Goal: Task Accomplishment & Management: Use online tool/utility

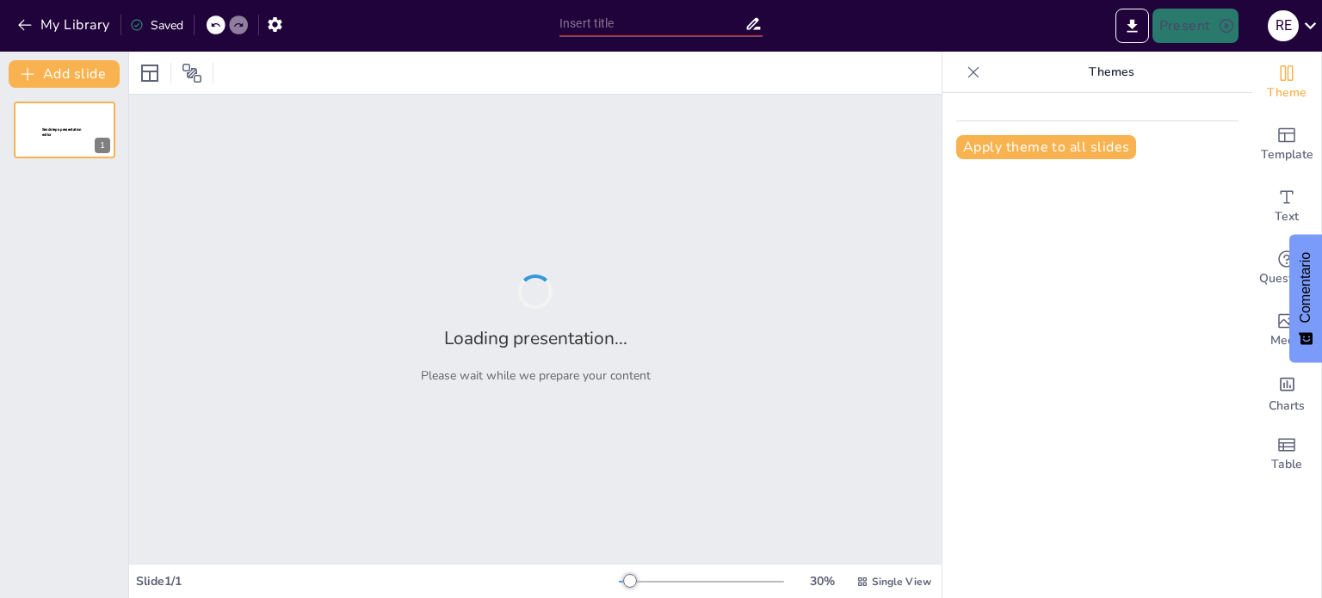
type input "Obstáculos Clave en el Proceso de Integración: Análisis y Perspectivas"
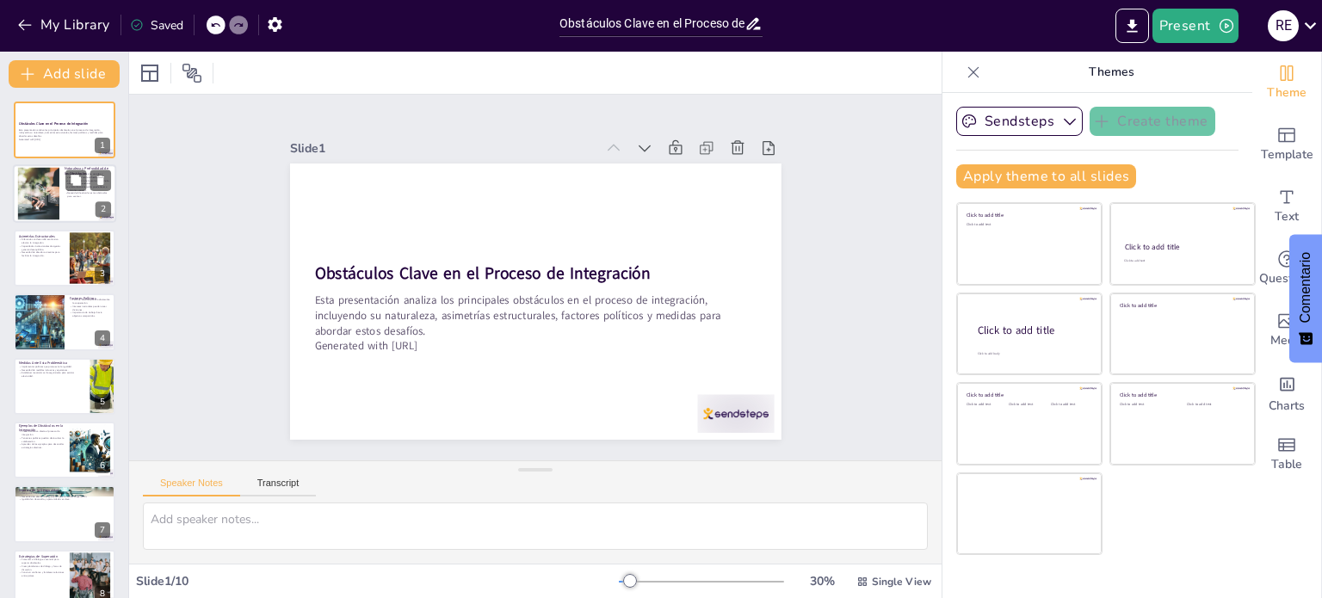
click at [53, 191] on div at bounding box center [38, 194] width 78 height 53
type textarea "La cohesión entre los países es fundamental para un proceso de integración exit…"
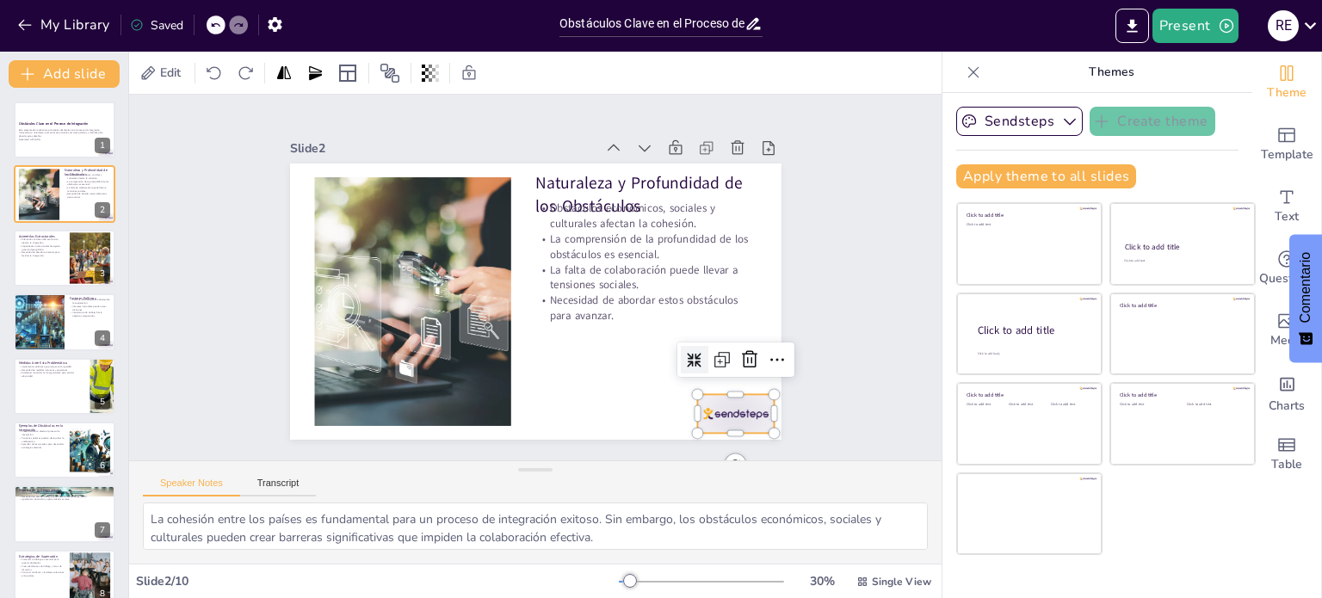
click at [706, 411] on div at bounding box center [720, 434] width 80 height 46
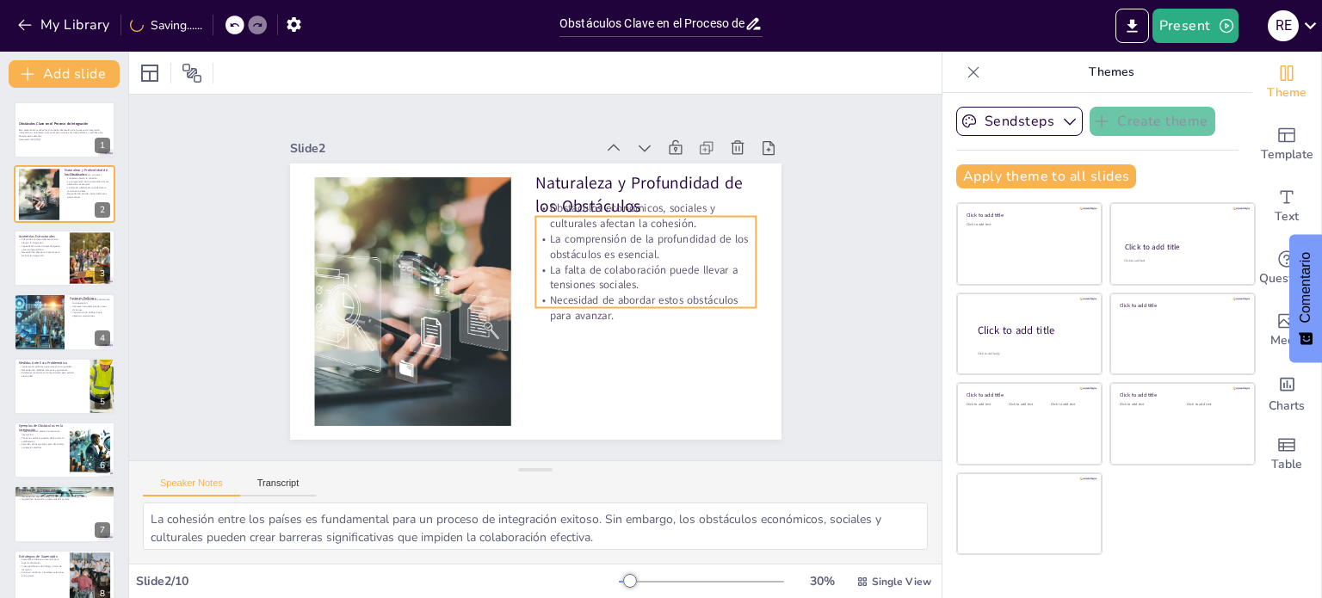
click at [632, 263] on p "La falta de colaboración puede llevar a tensiones sociales." at bounding box center [645, 289] width 223 height 53
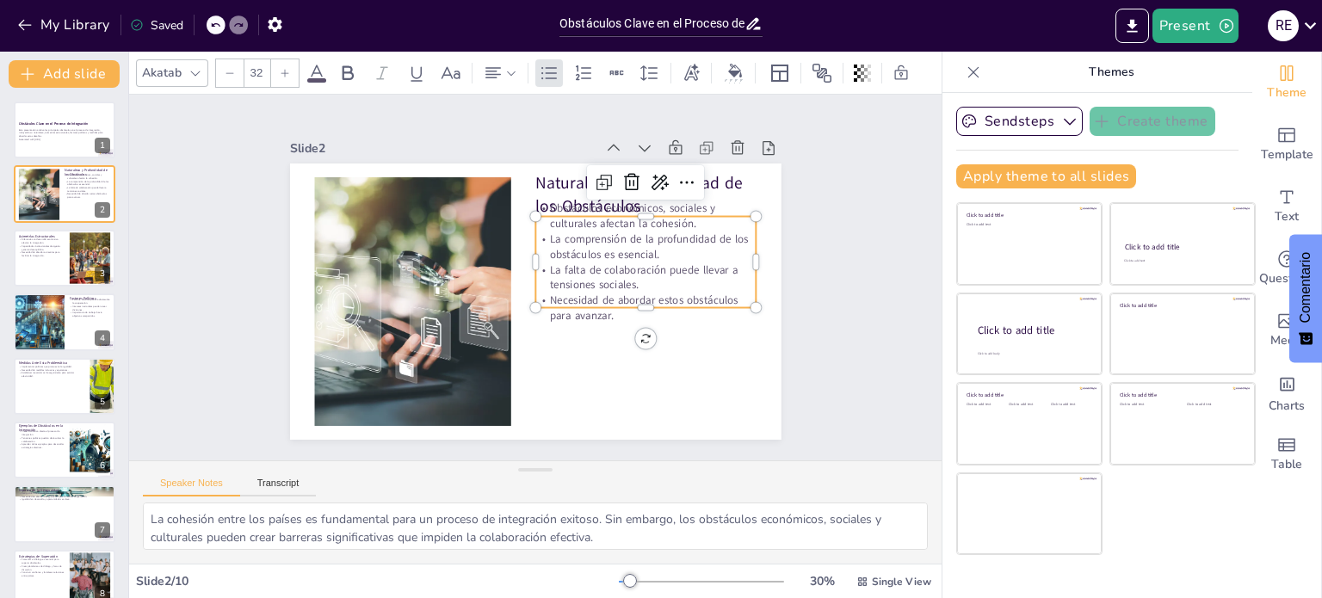
click at [650, 201] on p "Obstáculos económicos, sociales y culturales afectan la cohesión." at bounding box center [652, 227] width 223 height 53
click at [650, 202] on p "Obstáculos económicos, sociales y culturales afectan la cohesión." at bounding box center [656, 240] width 223 height 76
type input "32"
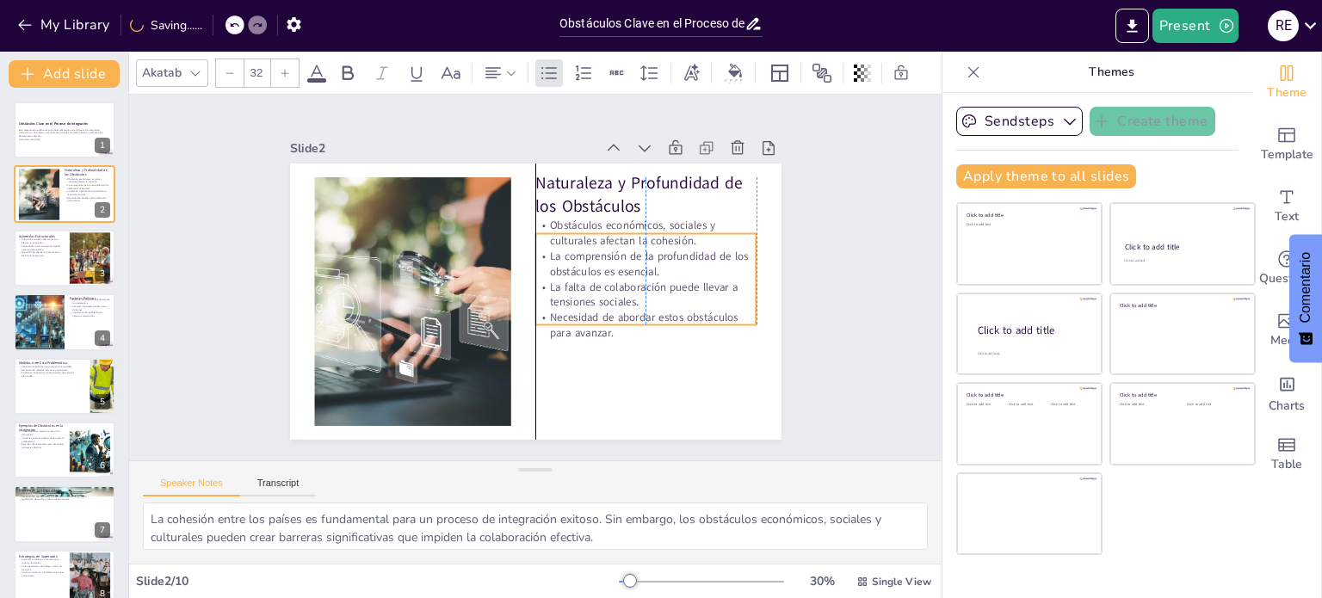
drag, startPoint x: 639, startPoint y: 275, endPoint x: 637, endPoint y: 292, distance: 17.3
click at [637, 292] on p "La falta de colaboración puede llevar a tensiones sociales." at bounding box center [643, 305] width 223 height 53
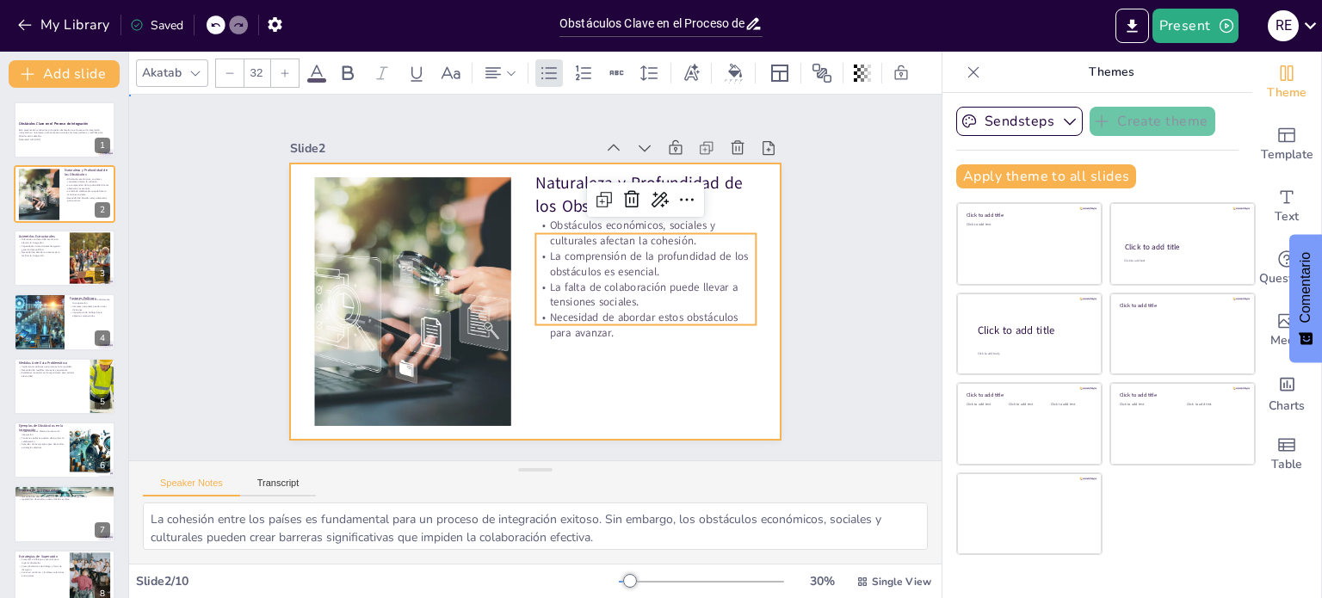
click at [678, 387] on div at bounding box center [533, 302] width 517 height 326
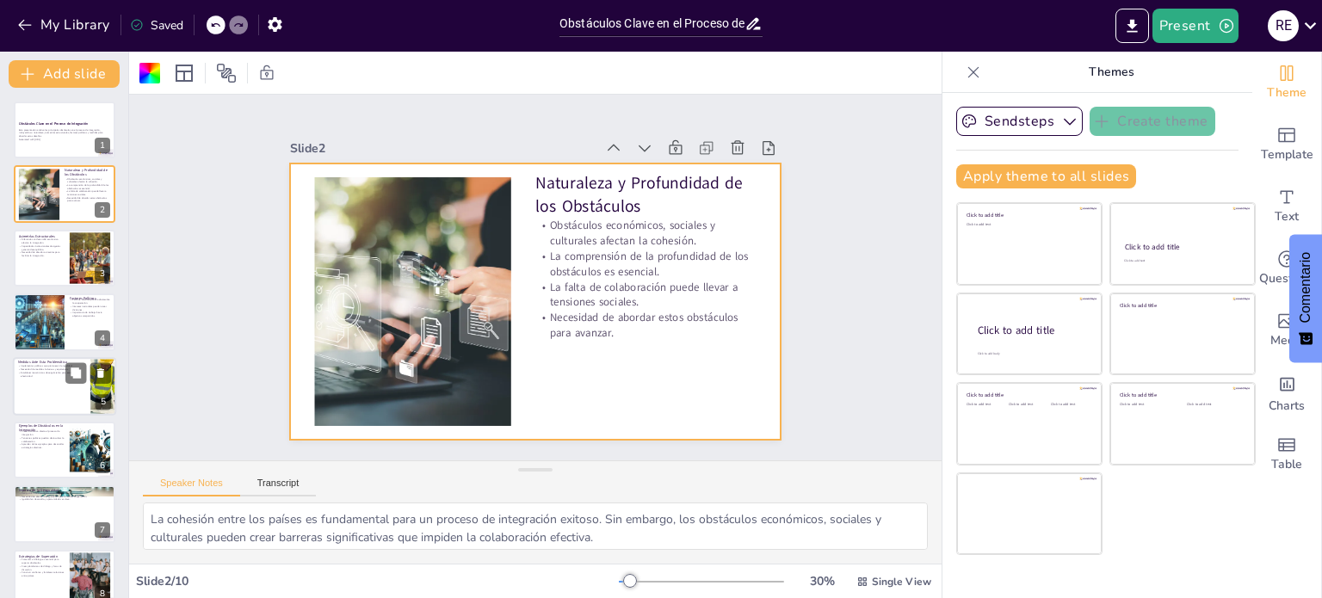
click at [38, 376] on p "Establecer mecanismos de seguimiento para evaluar efectividad." at bounding box center [51, 374] width 67 height 6
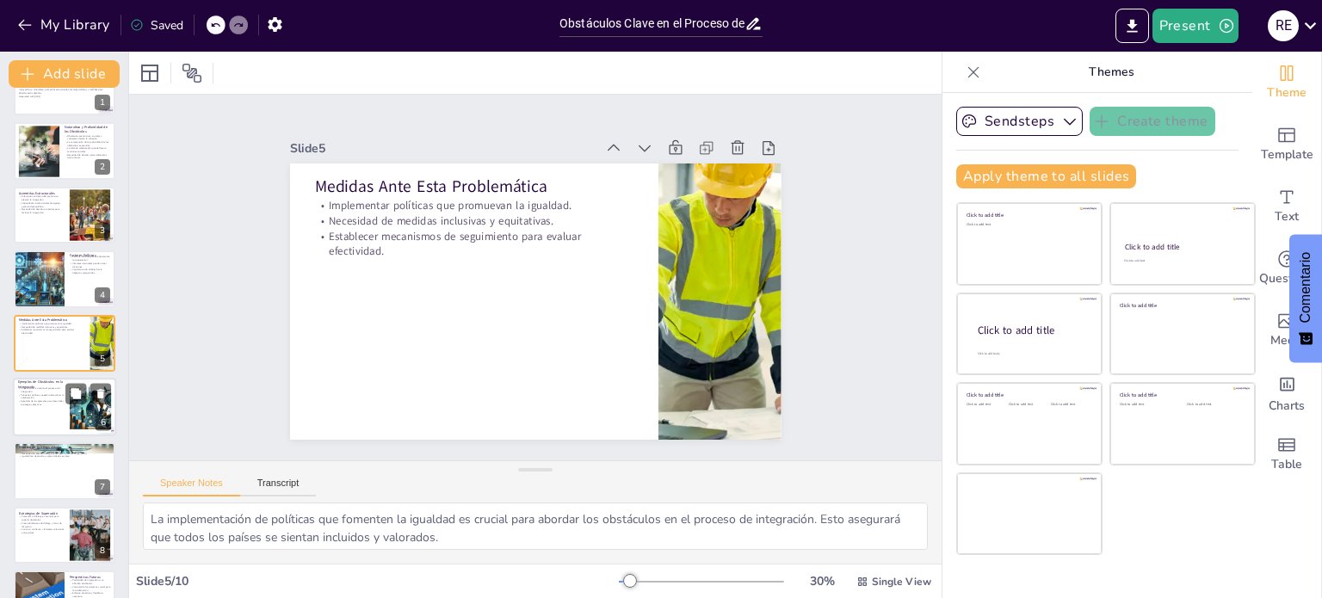
click at [52, 392] on p "Crisis económica afecta el proceso de integración." at bounding box center [41, 390] width 46 height 6
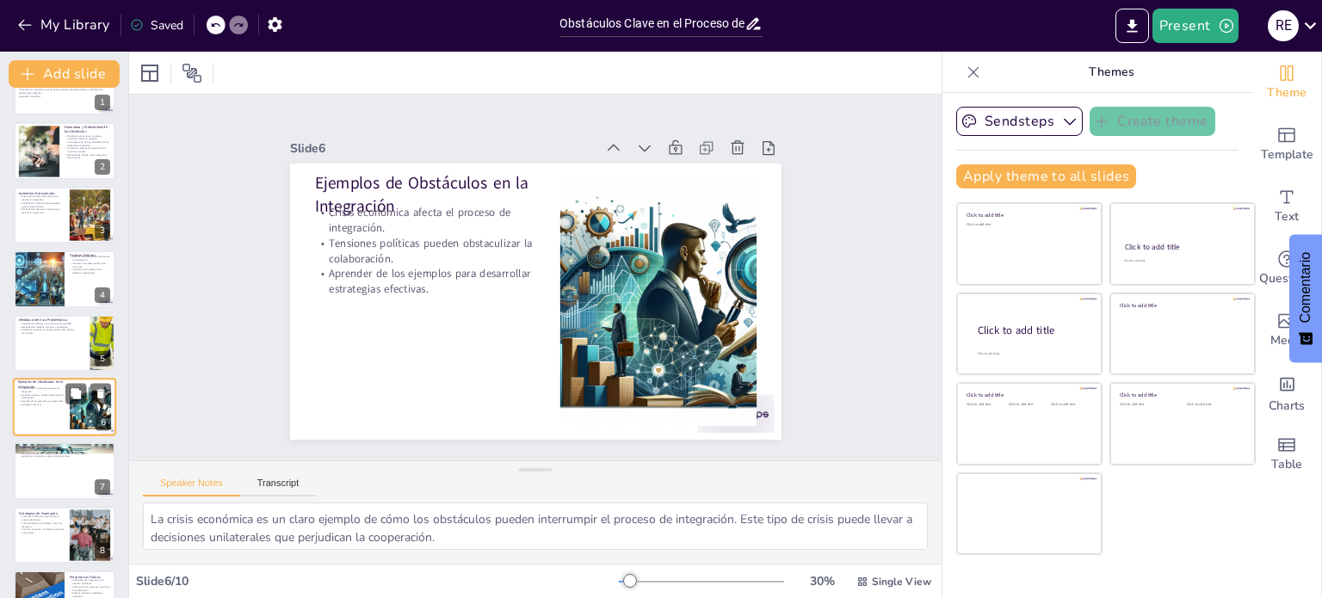
scroll to position [107, 0]
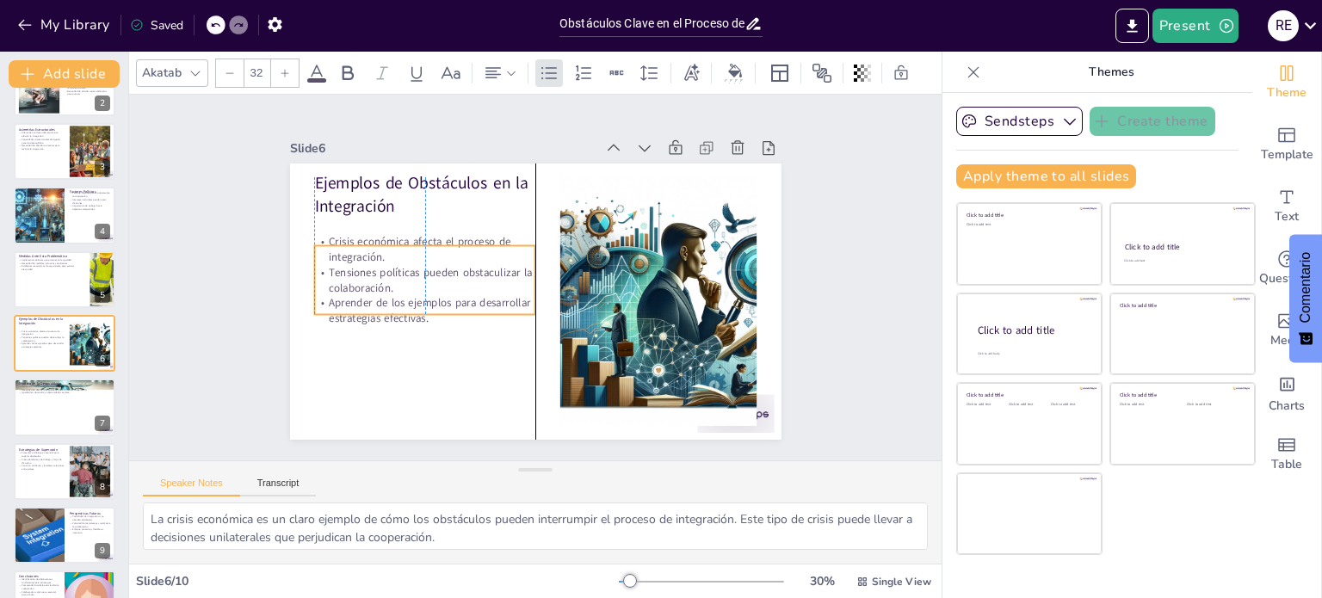
drag, startPoint x: 386, startPoint y: 259, endPoint x: 388, endPoint y: 288, distance: 29.4
click at [388, 288] on p "Aprender de los ejemplos para desarrollar estrategias efectivas." at bounding box center [422, 298] width 223 height 53
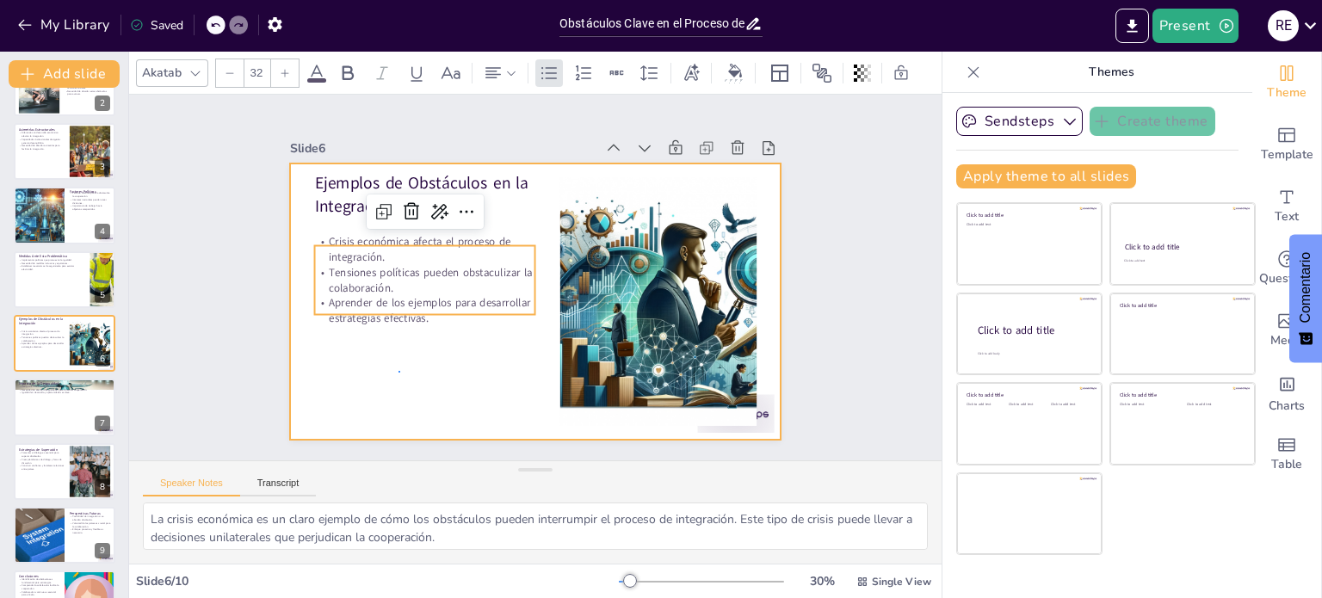
click at [399, 371] on div at bounding box center [533, 302] width 517 height 326
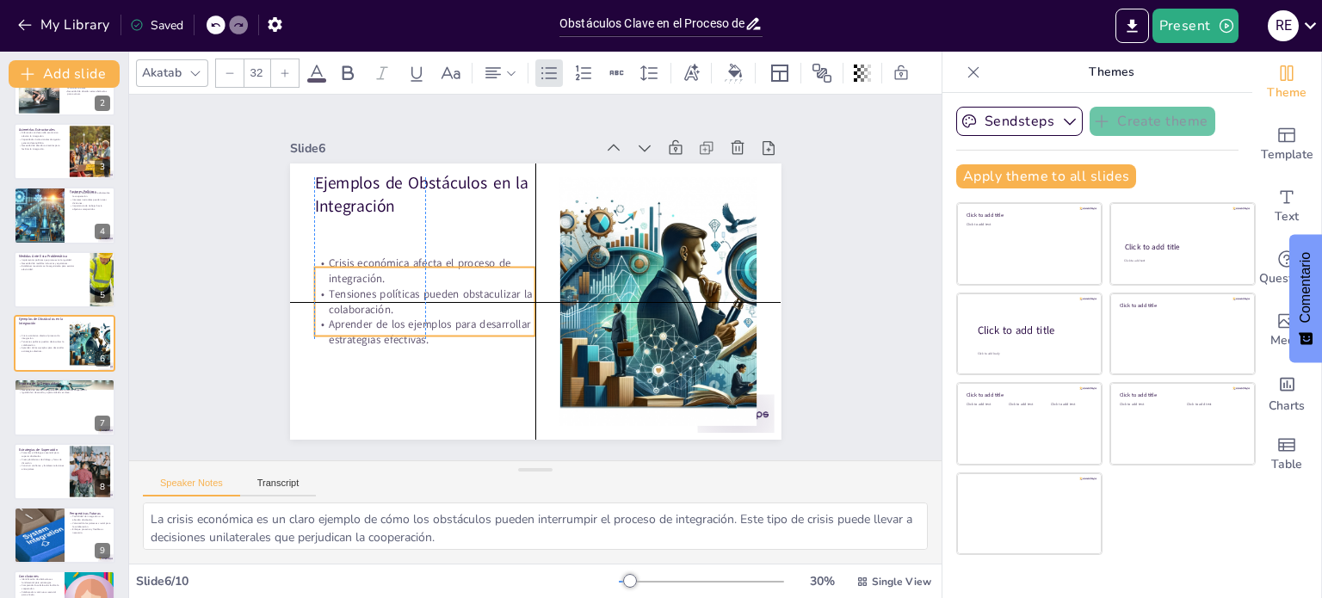
drag, startPoint x: 393, startPoint y: 284, endPoint x: 388, endPoint y: 309, distance: 25.5
click at [388, 309] on p "Tensiones políticas pueden obstaculizar la colaboración." at bounding box center [423, 289] width 223 height 53
click at [396, 303] on p "Tensiones políticas pueden obstaculizar la colaboración." at bounding box center [423, 289] width 223 height 53
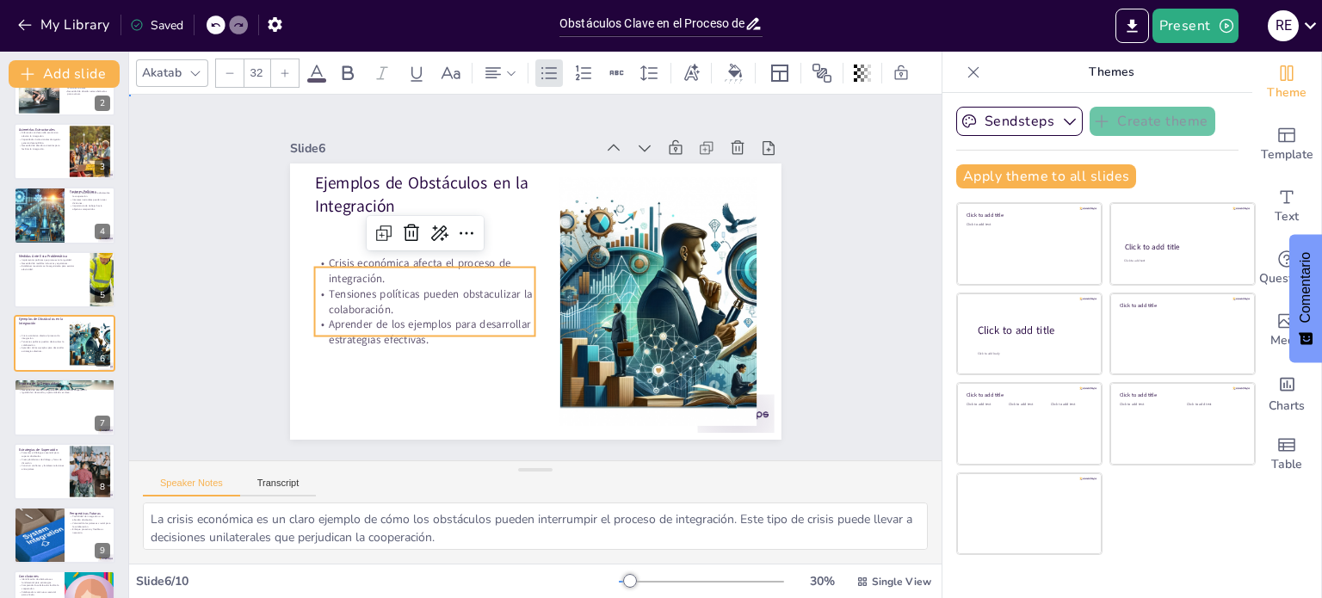
click at [819, 321] on div "Slide 1 Obstáculos Clave en el Proceso de Integración Esta presentación analiza…" at bounding box center [535, 277] width 846 height 449
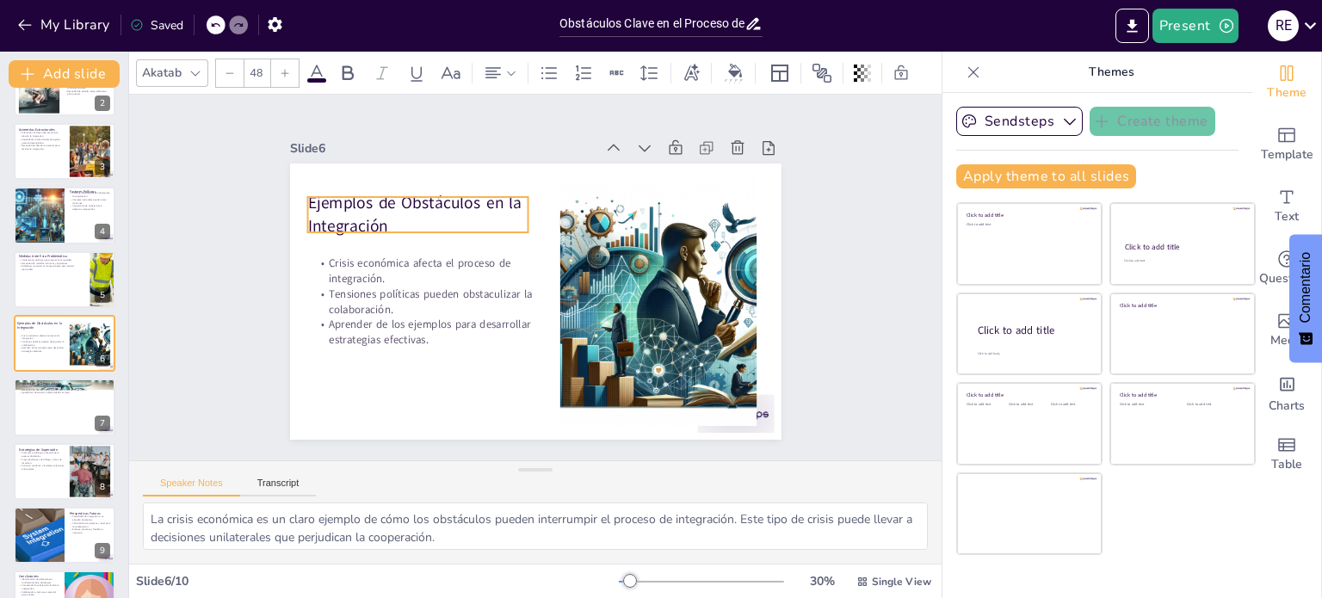
drag, startPoint x: 393, startPoint y: 193, endPoint x: 386, endPoint y: 213, distance: 21.0
click at [386, 213] on p "Ejemplos de Obstáculos en la Integración" at bounding box center [425, 203] width 225 height 69
click at [390, 213] on p "Ejemplos de Obstáculos en la Integración" at bounding box center [431, 203] width 225 height 69
click at [809, 312] on div "Slide 1 Obstáculos Clave en el Proceso de Integración Esta presentación analiza…" at bounding box center [535, 278] width 642 height 440
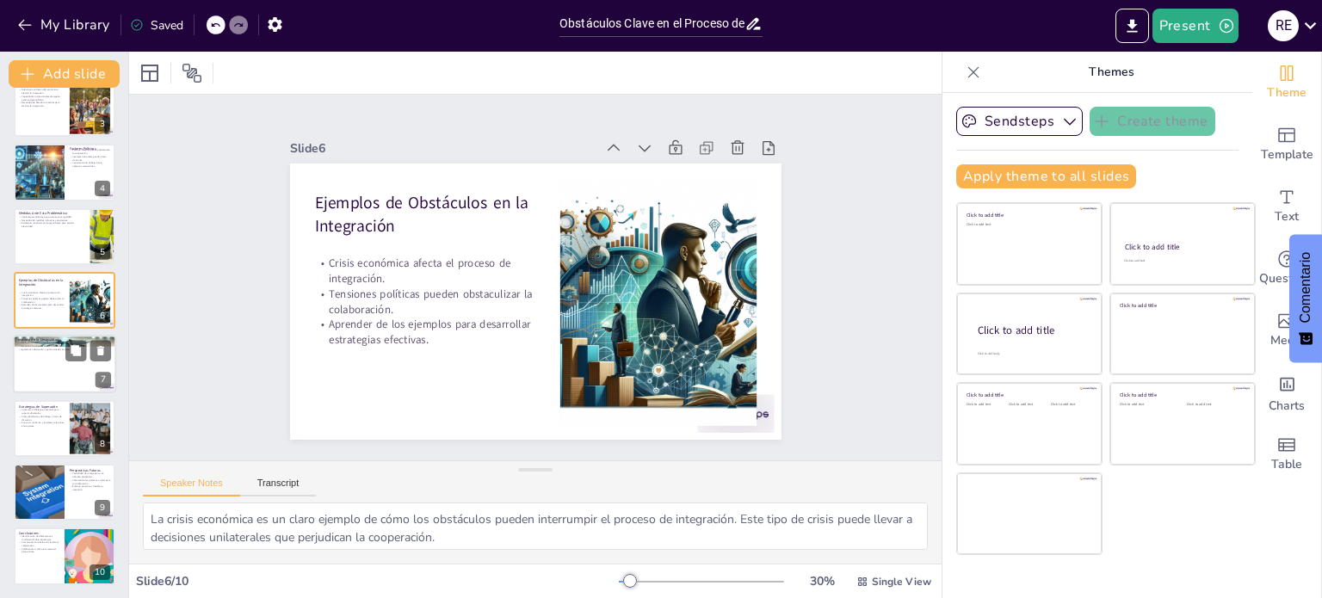
click at [53, 361] on div at bounding box center [64, 365] width 103 height 59
type textarea "La desigualdad puede generar tensiones significativas que afectan la relación e…"
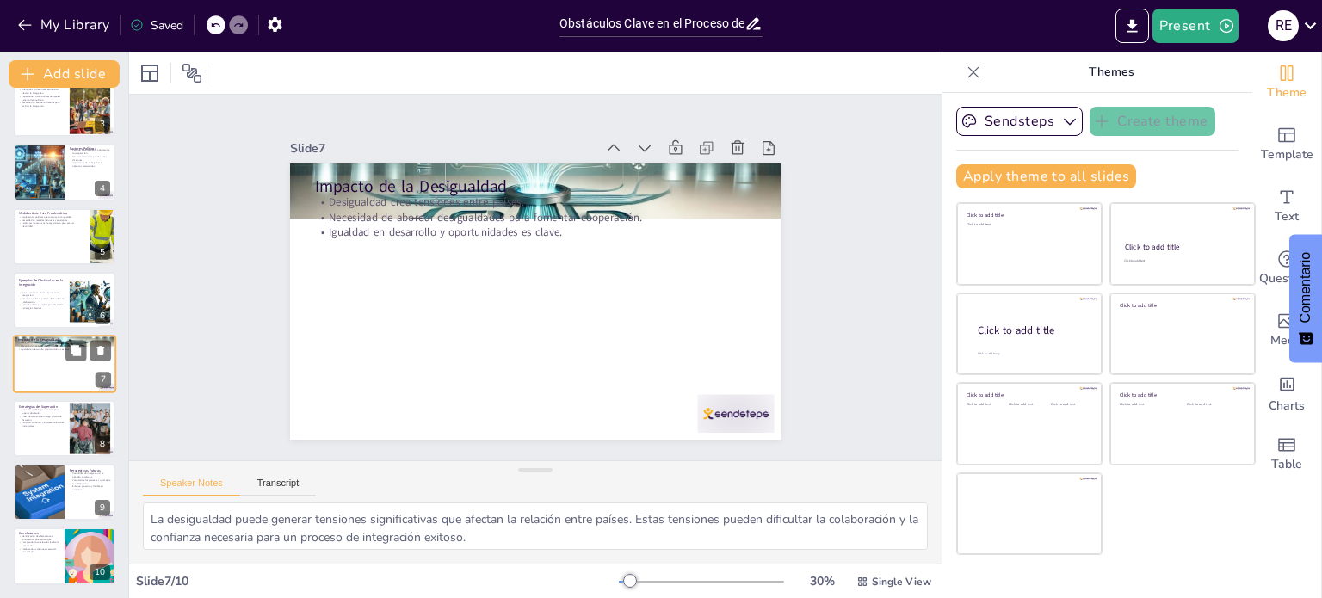
scroll to position [151, 0]
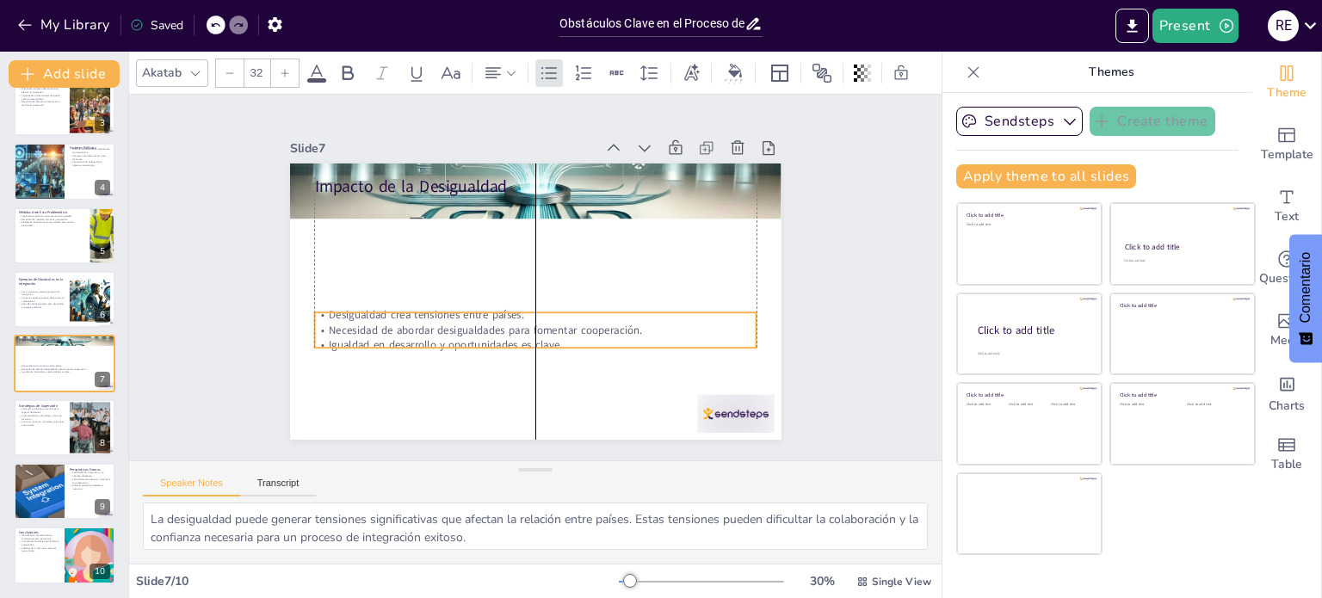
drag, startPoint x: 412, startPoint y: 227, endPoint x: 414, endPoint y: 340, distance: 112.8
click at [437, 340] on p "Igualdad en desarrollo y oportunidades es clave." at bounding box center [467, 285] width 61 height 442
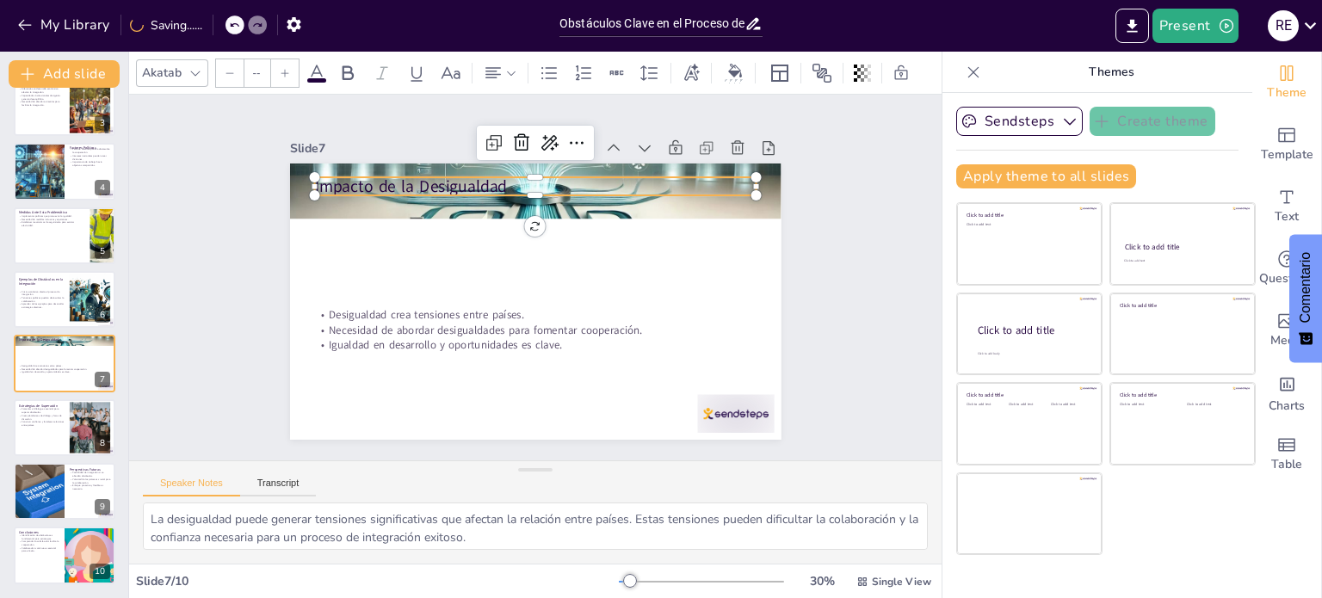
type input "48"
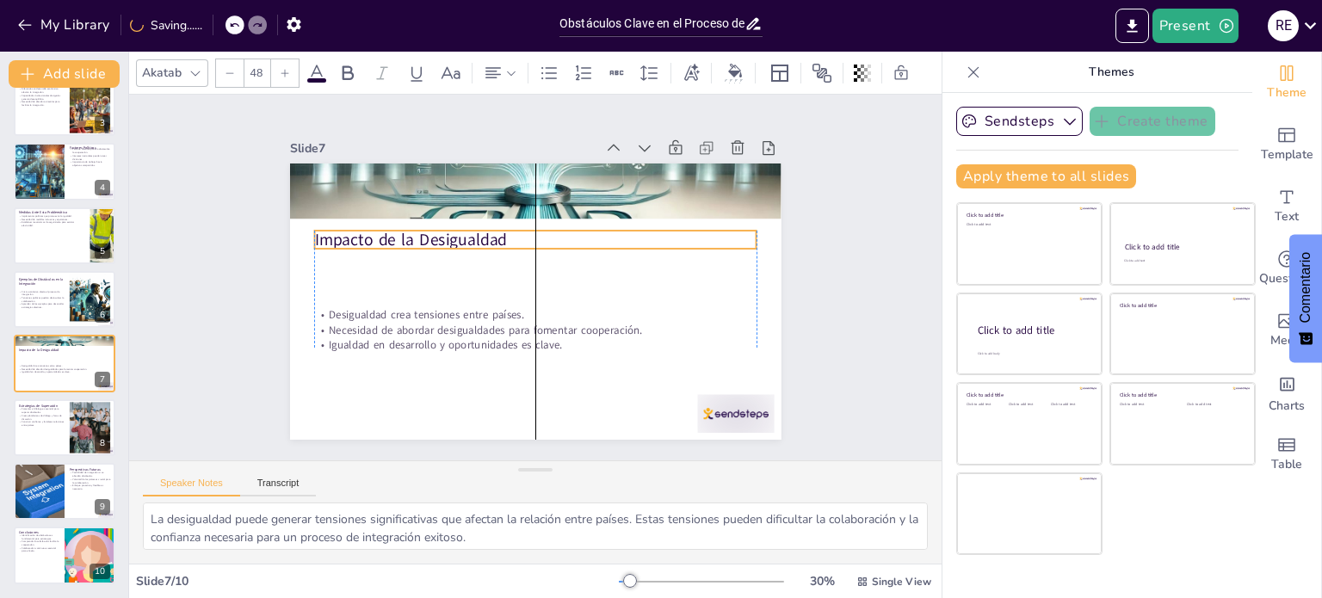
drag, startPoint x: 405, startPoint y: 180, endPoint x: 405, endPoint y: 233, distance: 53.4
click at [405, 233] on p "Impacto de la Desigualdad" at bounding box center [550, 243] width 413 height 201
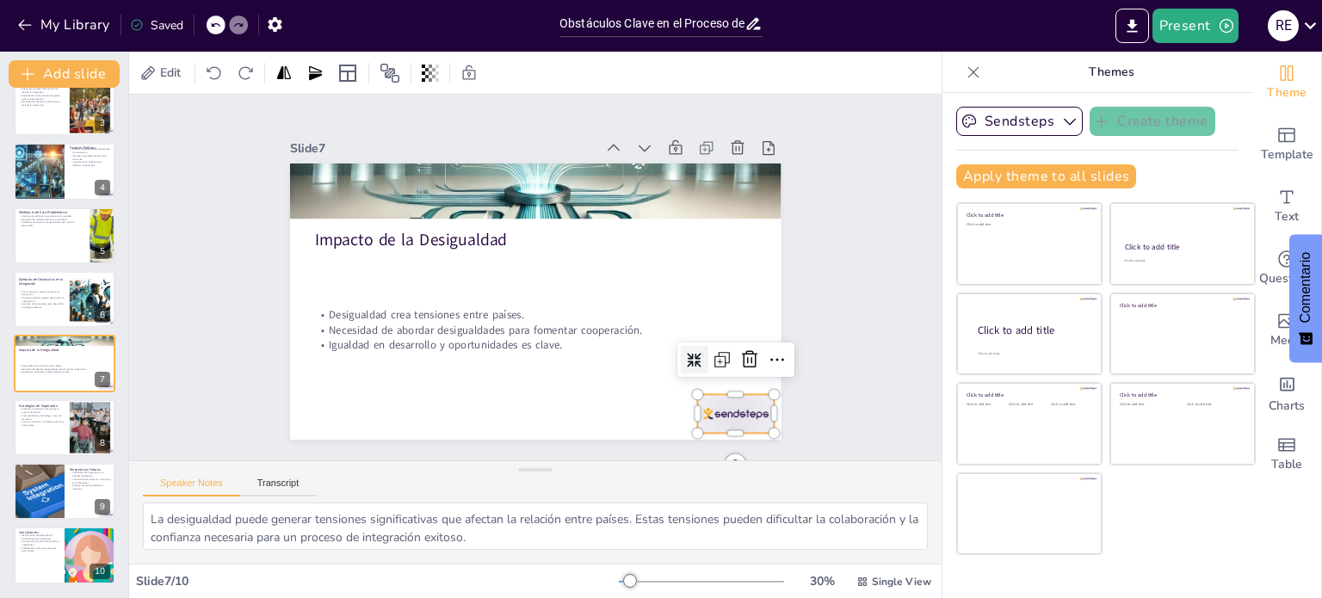
click at [729, 411] on div at bounding box center [720, 434] width 80 height 46
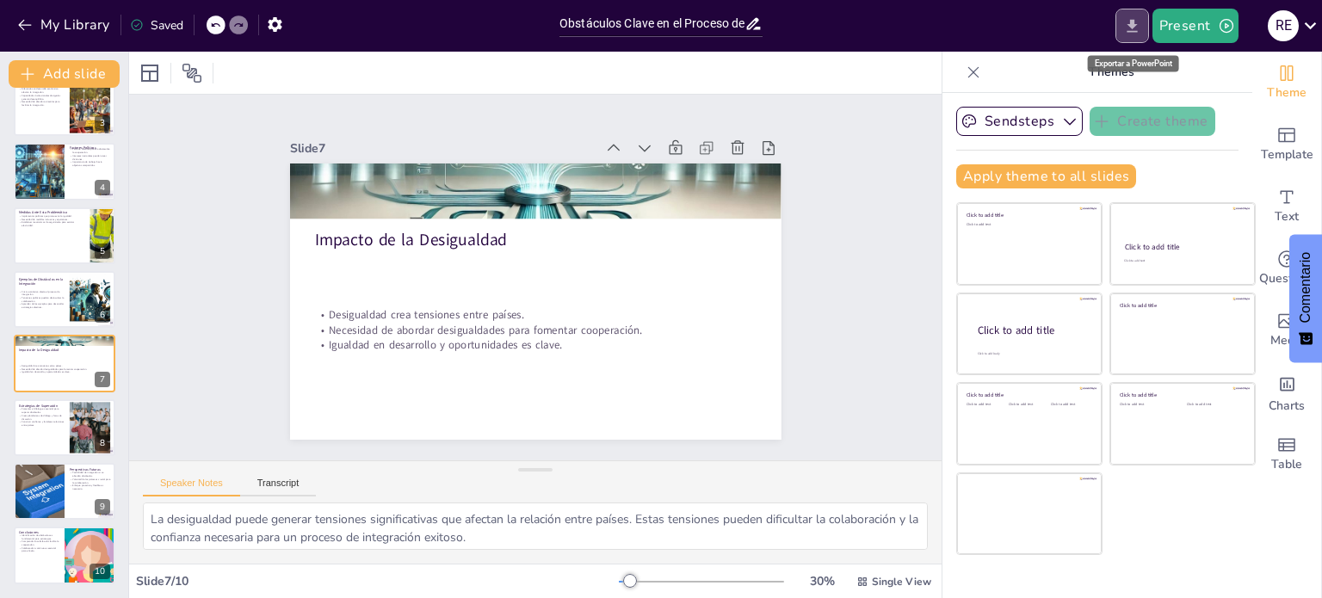
click at [1128, 23] on icon "Export to PowerPoint" at bounding box center [1132, 26] width 18 height 18
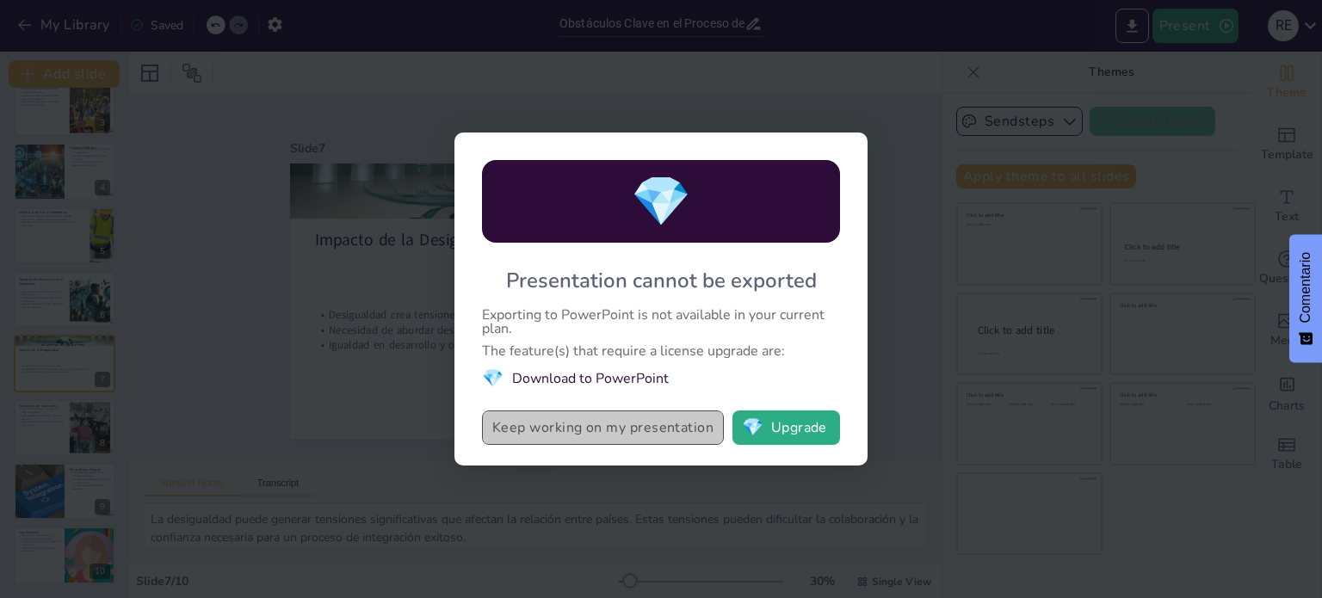
click at [622, 429] on button "Keep working on my presentation" at bounding box center [603, 428] width 242 height 34
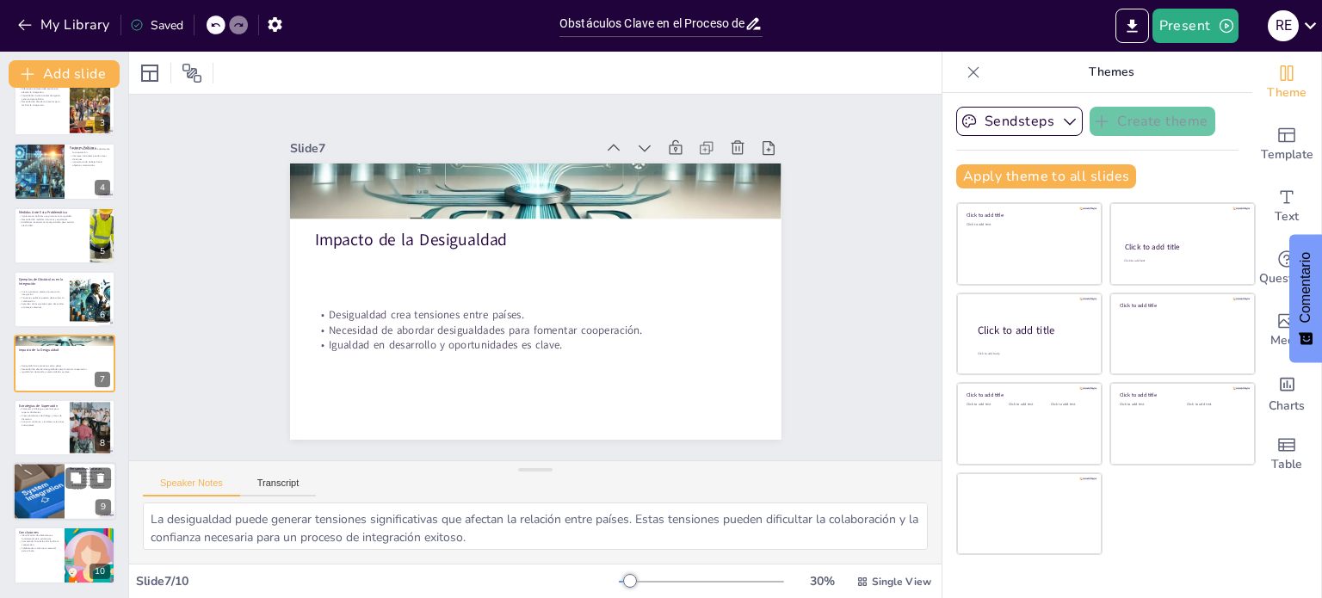
scroll to position [150, 0]
click at [41, 541] on p "Comprender los obstáculos facilita la cooperación." at bounding box center [38, 544] width 41 height 6
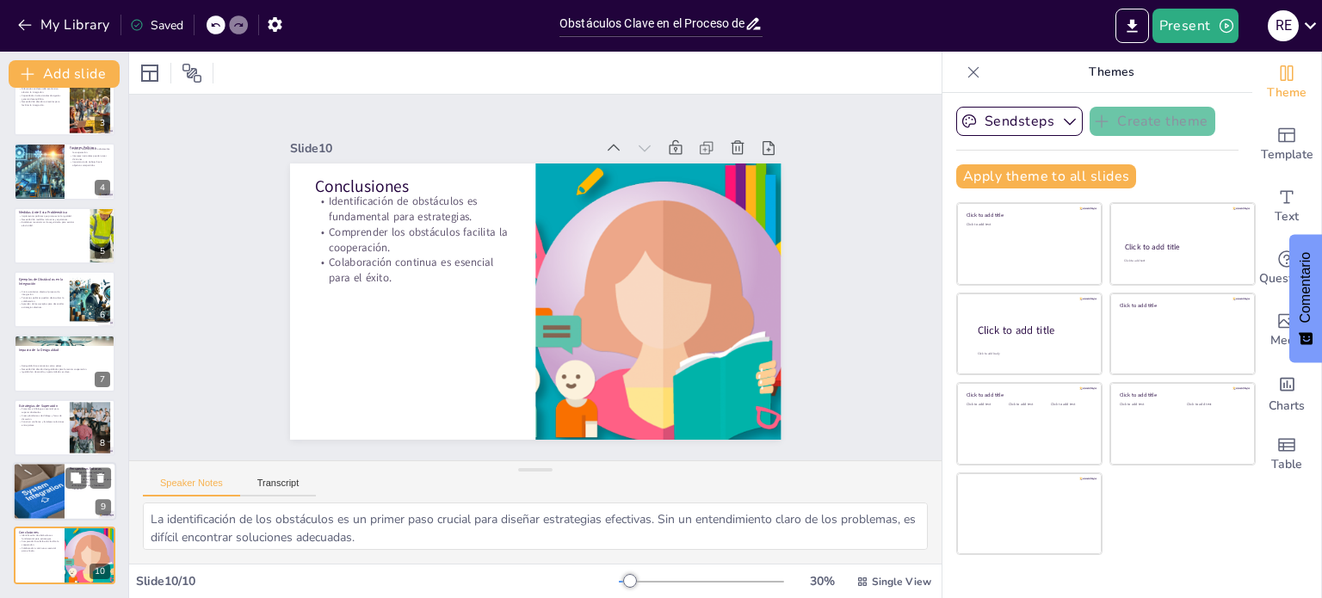
click at [59, 491] on div at bounding box center [38, 491] width 103 height 59
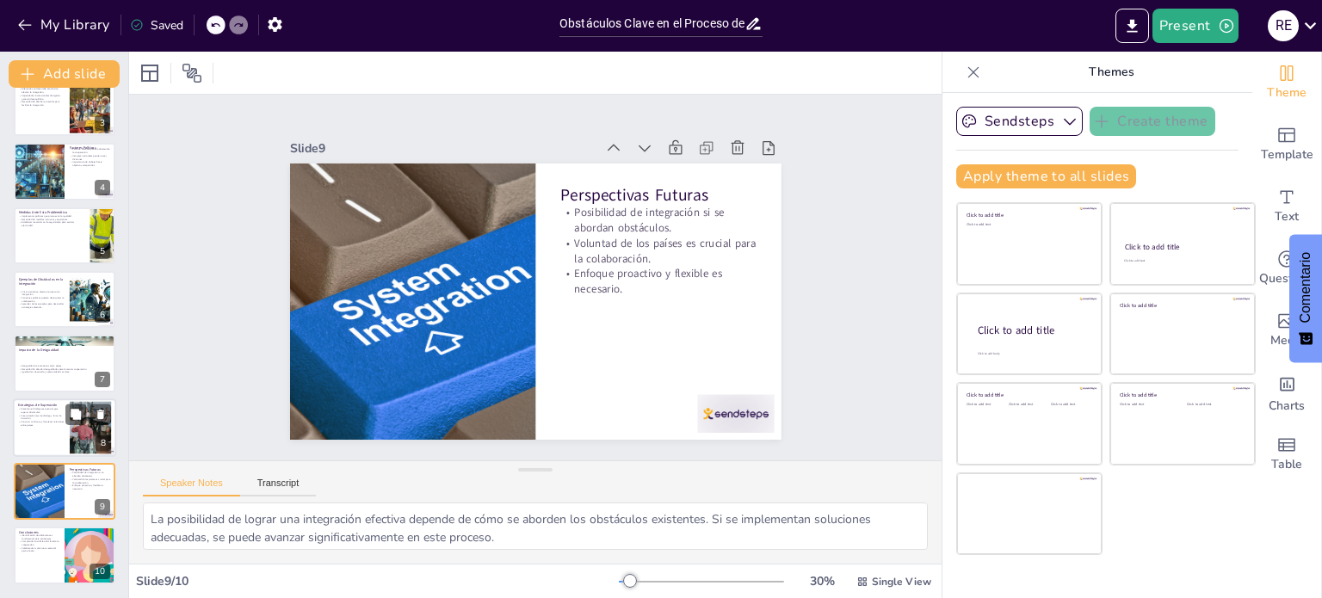
click at [45, 420] on p "Construir confianza y fortalecer relaciones entre países." at bounding box center [41, 423] width 46 height 6
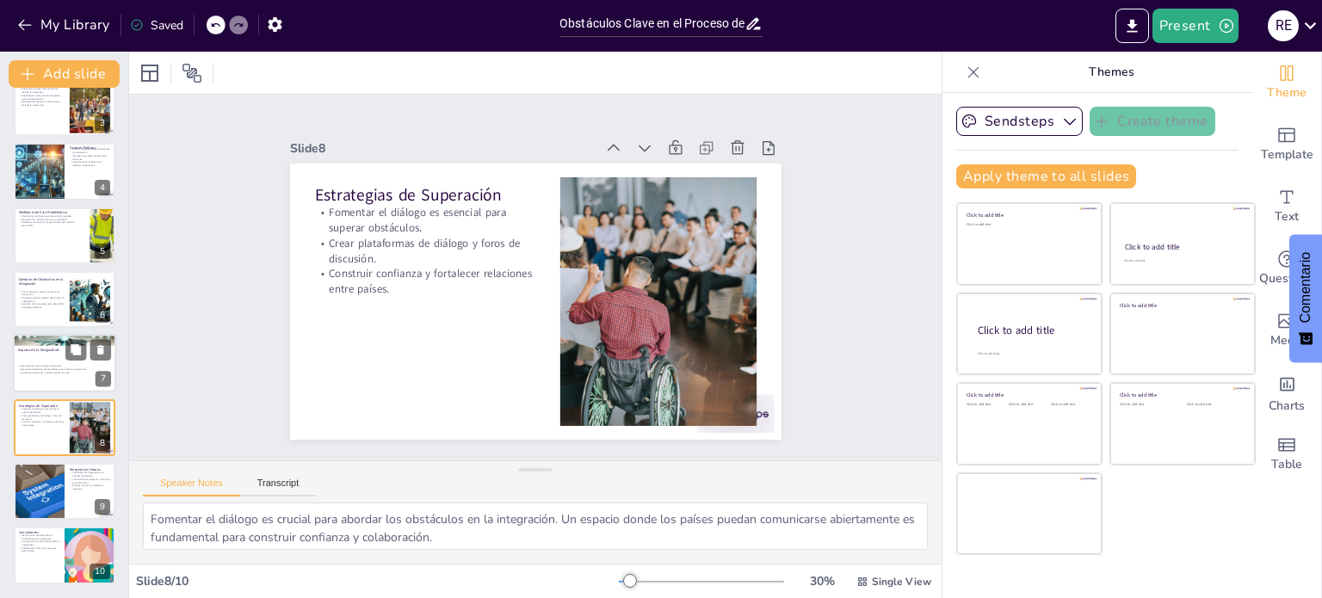
click at [59, 368] on p "Necesidad de abordar desigualdades para fomentar cooperación." at bounding box center [64, 369] width 93 height 3
type textarea "La desigualdad puede generar tensiones significativas que afectan la relación e…"
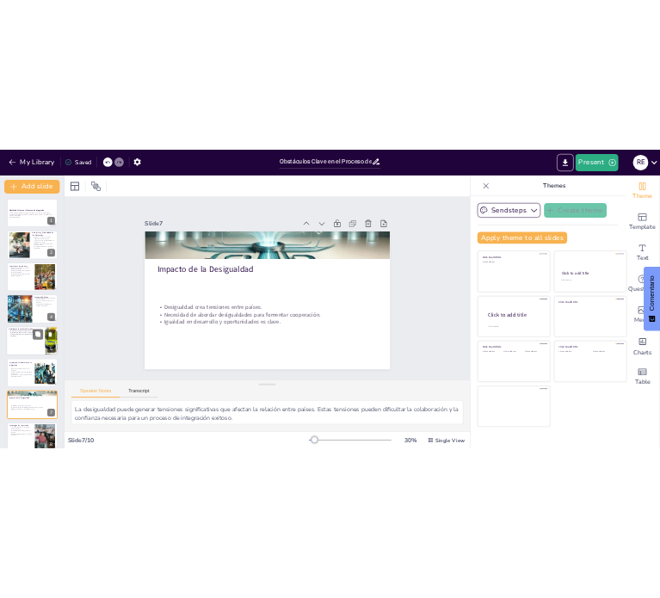
scroll to position [0, 0]
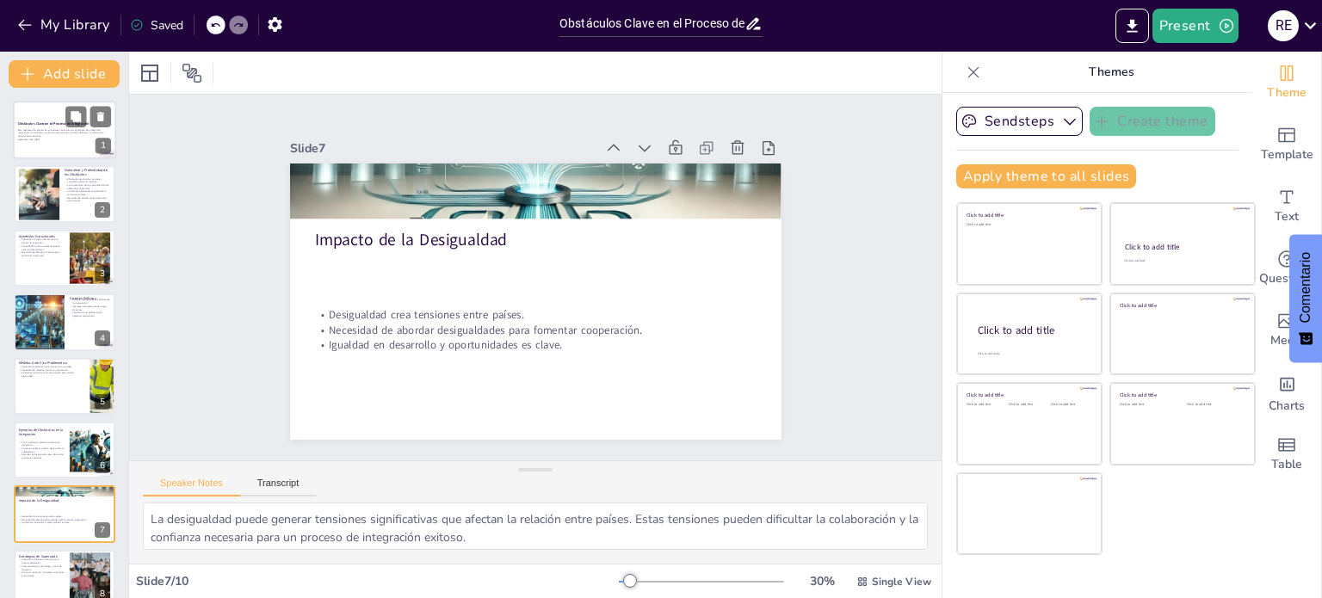
click at [48, 147] on div at bounding box center [64, 130] width 103 height 59
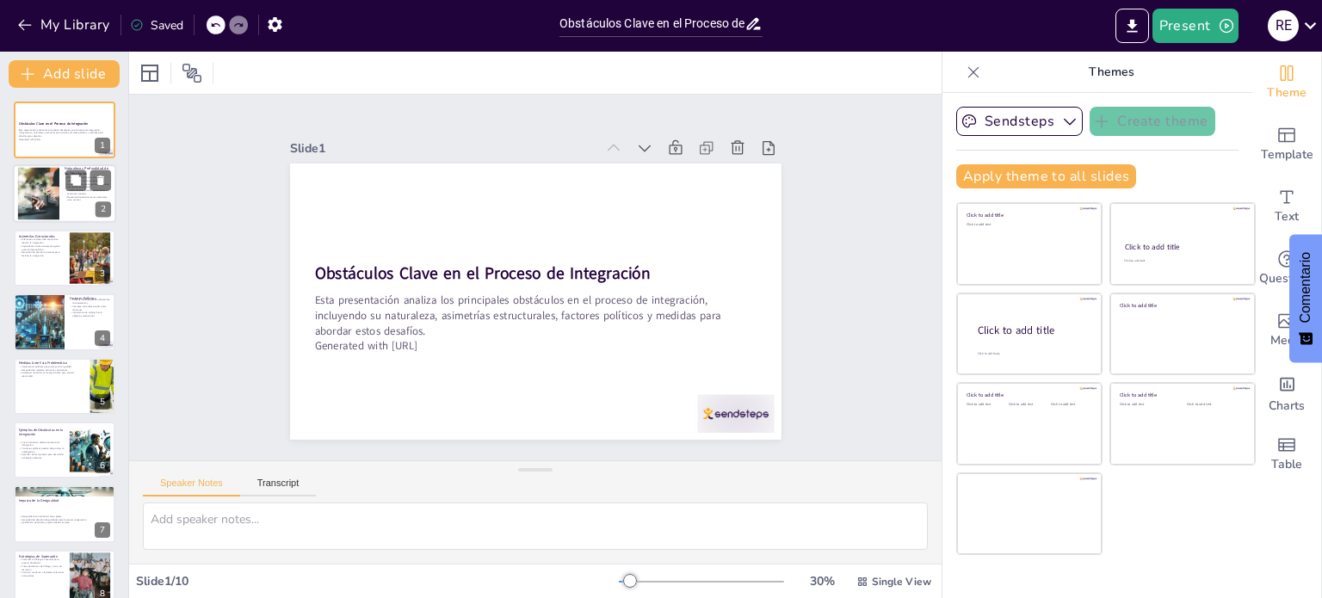
click at [50, 185] on div at bounding box center [38, 194] width 78 height 53
type textarea "La cohesión entre los países es fundamental para un proceso de integración exit…"
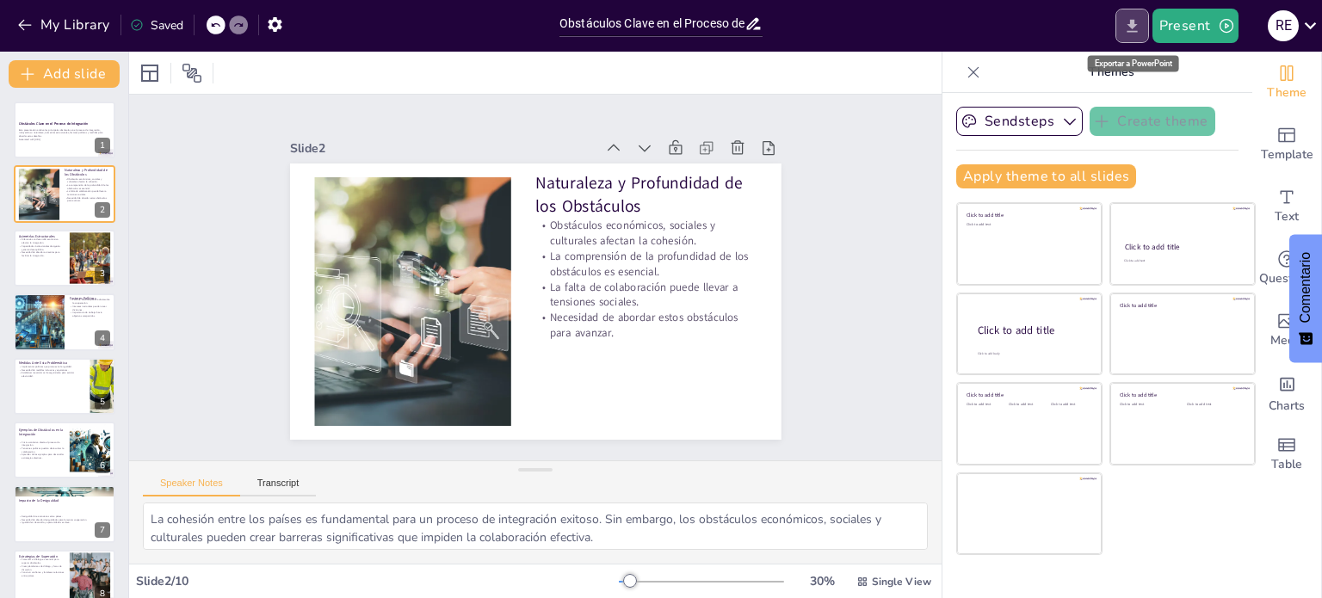
click at [1136, 15] on button "Export to PowerPoint" at bounding box center [1133, 26] width 34 height 34
click at [1136, 15] on div "My Library Saved Obstáculos Clave en el Proceso de Integración: Análisis y Pers…" at bounding box center [661, 299] width 1322 height 598
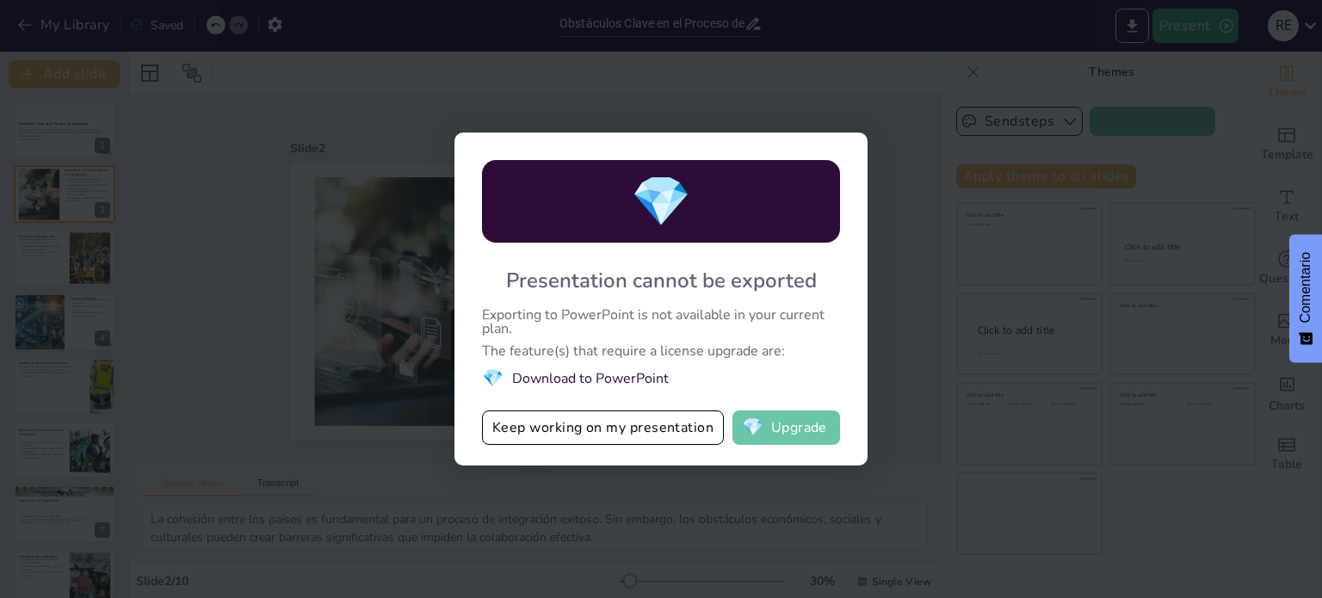
click at [803, 438] on button "💎 Upgrade" at bounding box center [787, 428] width 108 height 34
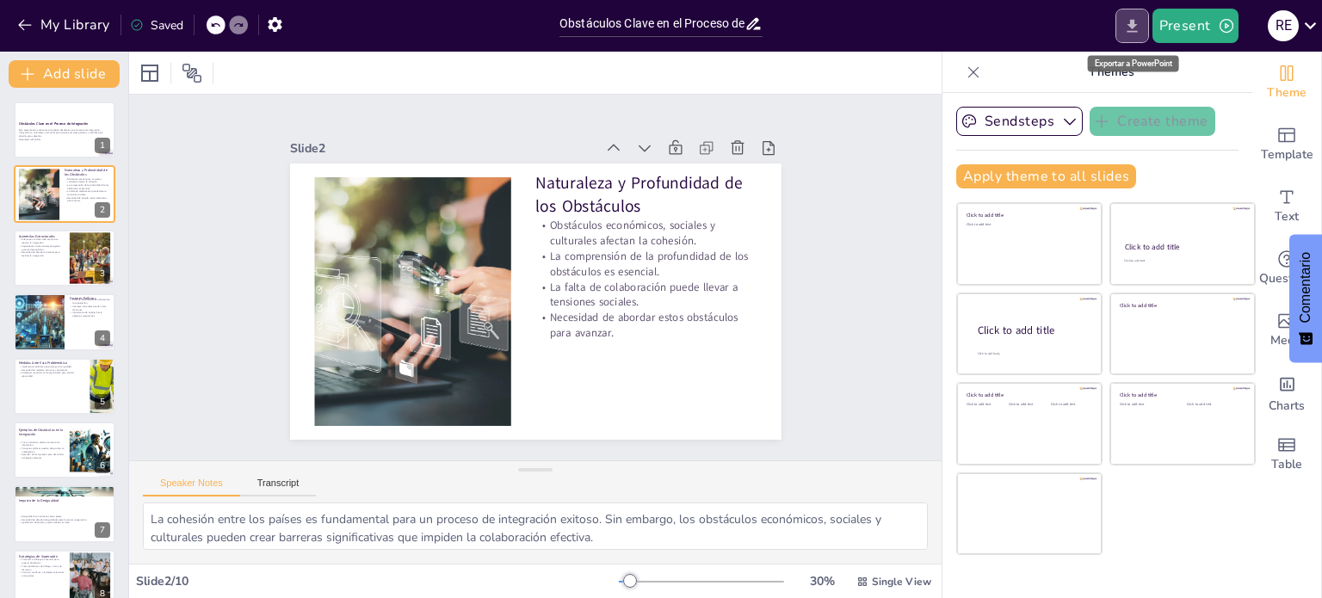
click at [1136, 35] on button "Export to PowerPoint" at bounding box center [1133, 26] width 34 height 34
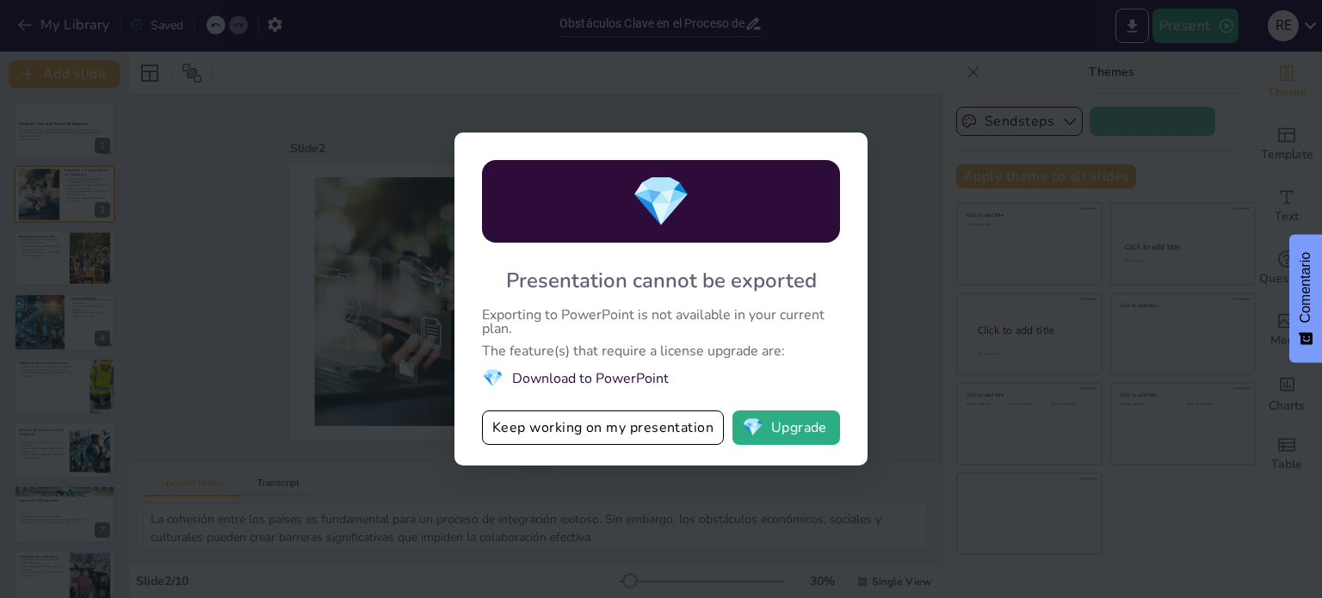
click at [946, 374] on div "💎 Presentation cannot be exported Exporting to PowerPoint is not available in y…" at bounding box center [661, 299] width 1322 height 598
click at [880, 139] on div "💎 Presentation cannot be exported Exporting to PowerPoint is not available in y…" at bounding box center [661, 299] width 1322 height 598
click at [651, 436] on button "Keep working on my presentation" at bounding box center [603, 428] width 242 height 34
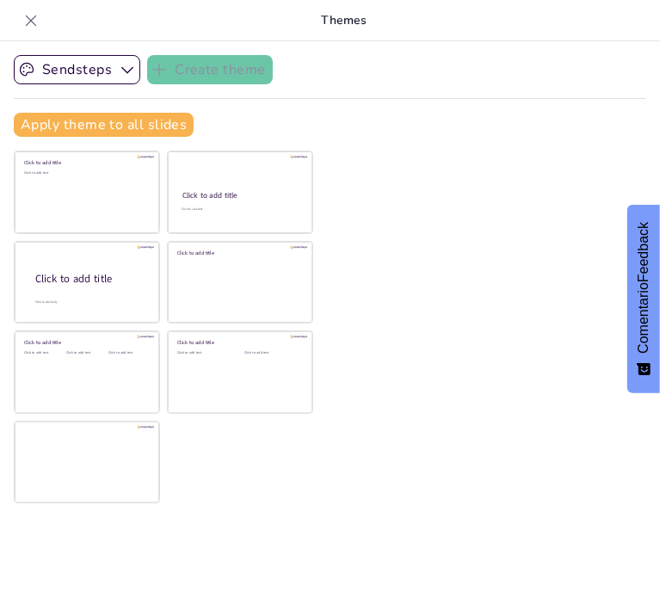
click at [314, 514] on div "Sendsteps Create theme Apply theme to all slides Click to add title Click to ad…" at bounding box center [330, 319] width 660 height 557
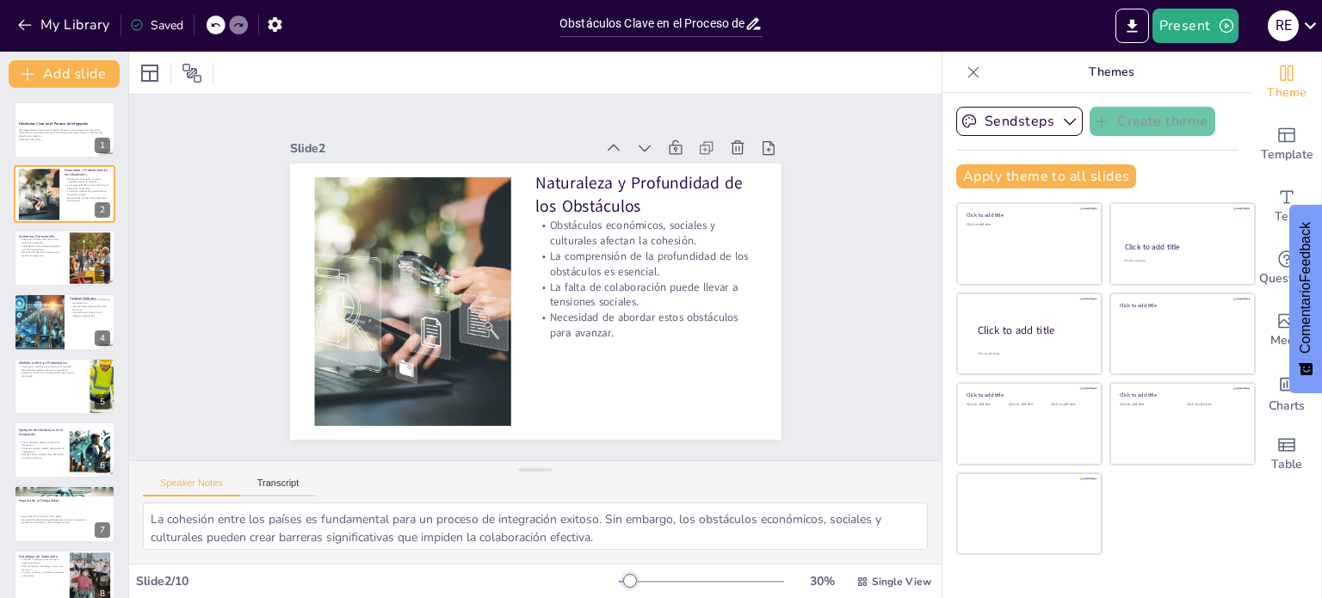
click at [965, 73] on icon at bounding box center [973, 72] width 17 height 17
